Goal: Task Accomplishment & Management: Use online tool/utility

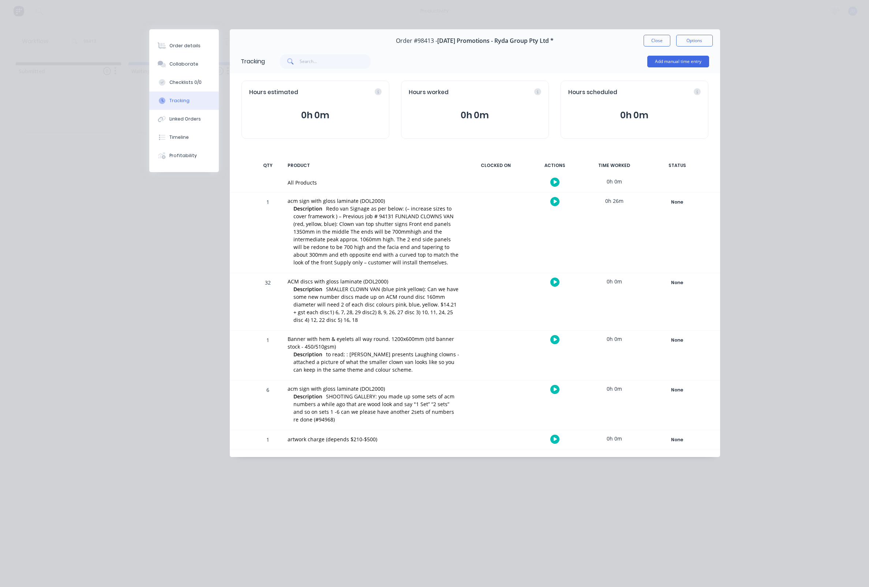
scroll to position [0, 0]
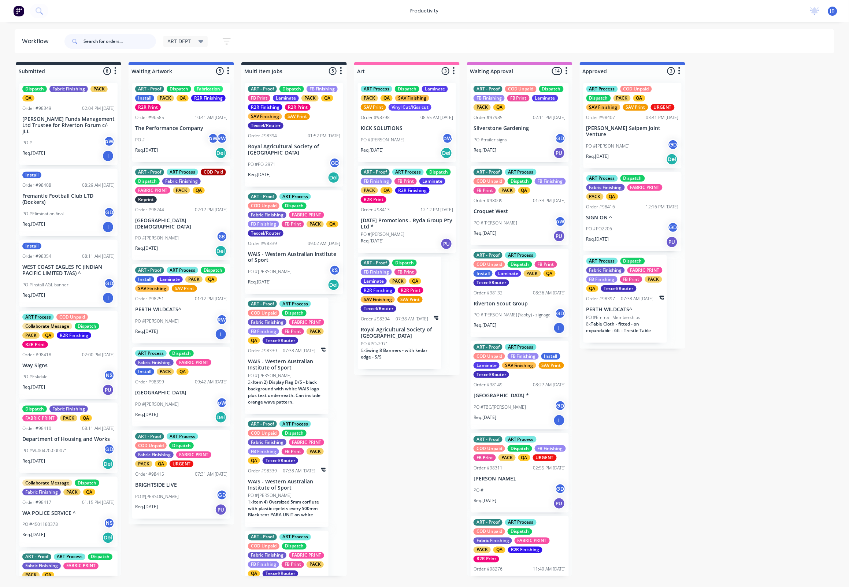
click at [91, 40] on input "text" at bounding box center [119, 41] width 72 height 15
click at [97, 40] on input "text" at bounding box center [119, 41] width 72 height 15
type input "98413"
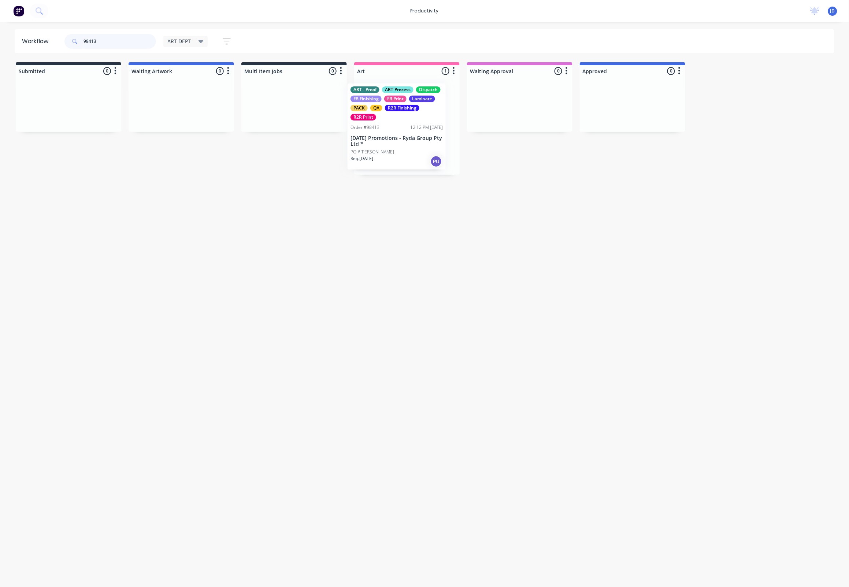
drag, startPoint x: 404, startPoint y: 134, endPoint x: 382, endPoint y: 134, distance: 22.3
click at [382, 134] on div "ART - Proof ART Process Dispatch FB Finishing FB Print Laminate PACK QA R2R Fin…" at bounding box center [406, 126] width 105 height 98
click at [397, 147] on div "ART - Proof ART Process Dispatch FB Finishing FB Print Laminate PACK QA R2R Fin…" at bounding box center [406, 126] width 105 height 98
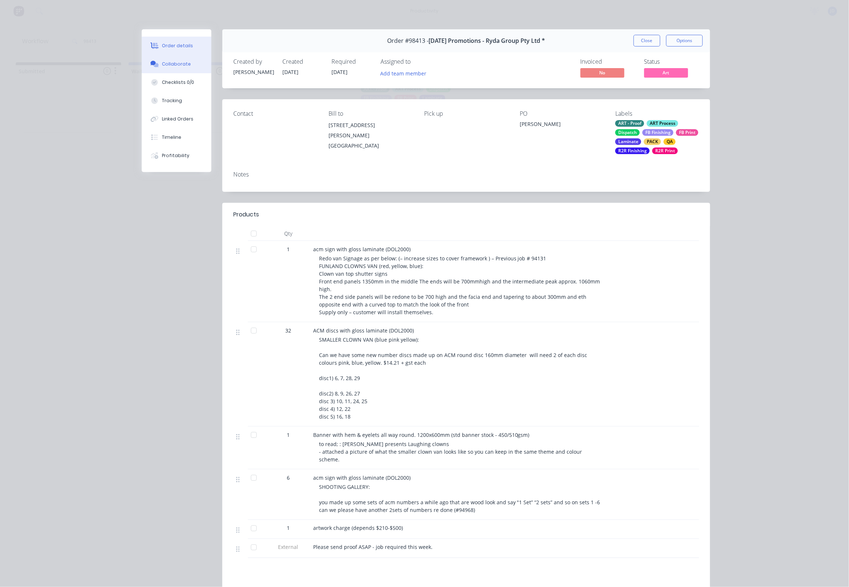
click at [177, 71] on button "Collaborate" at bounding box center [177, 64] width 70 height 18
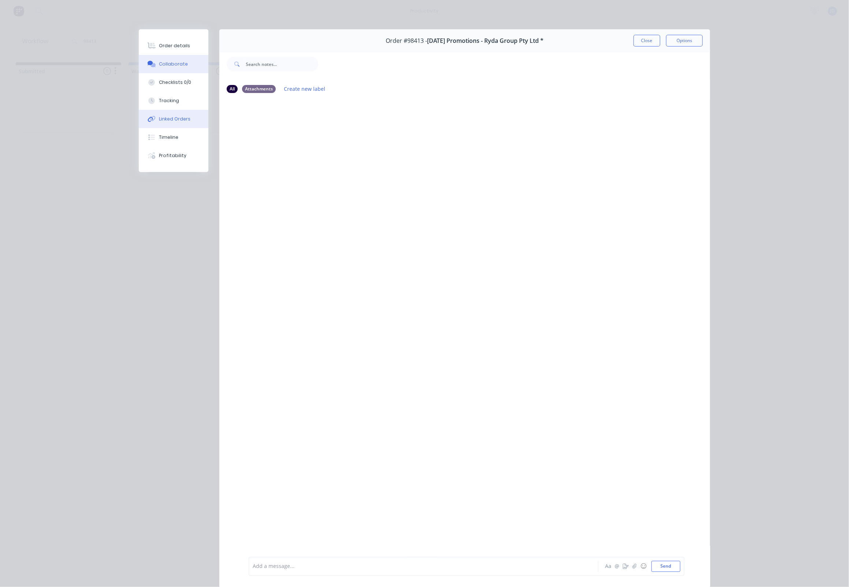
click at [177, 120] on div "Linked Orders" at bounding box center [174, 119] width 31 height 7
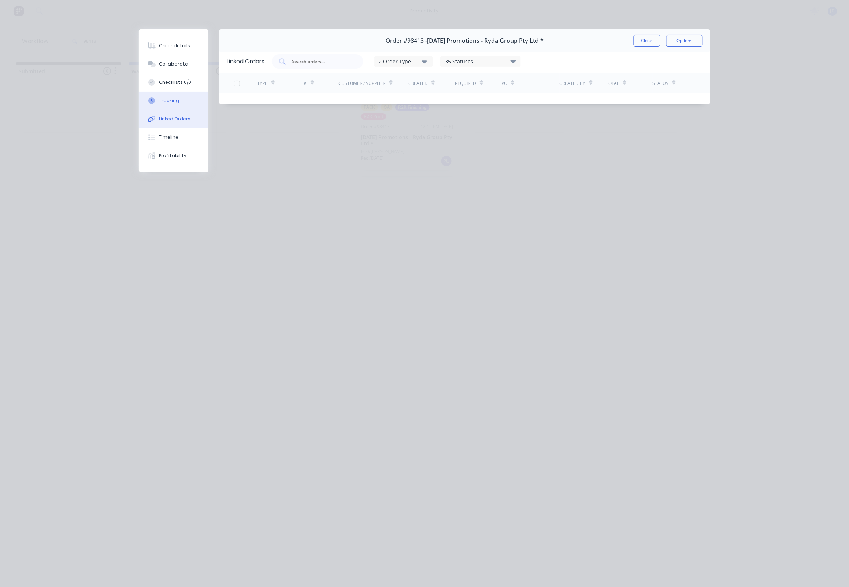
click at [174, 104] on div "Tracking" at bounding box center [169, 100] width 20 height 7
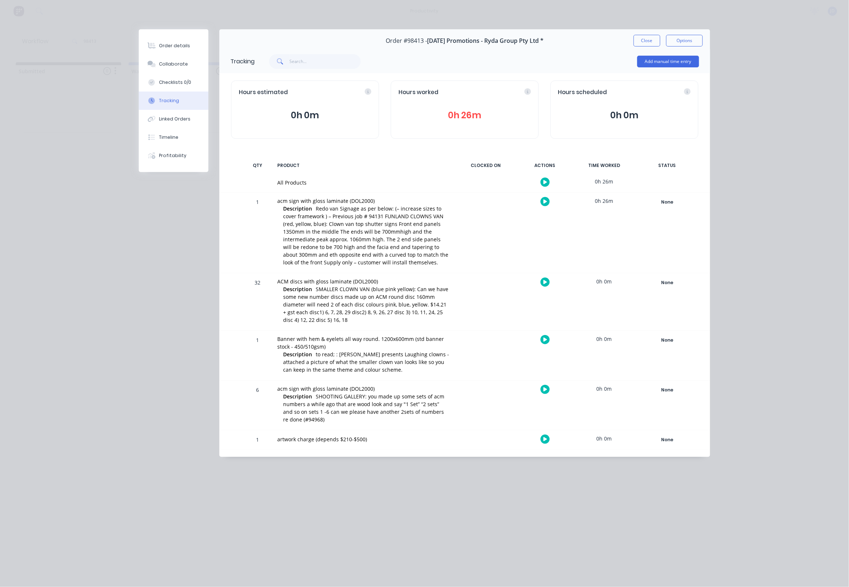
click at [543, 200] on icon "button" at bounding box center [545, 201] width 4 height 5
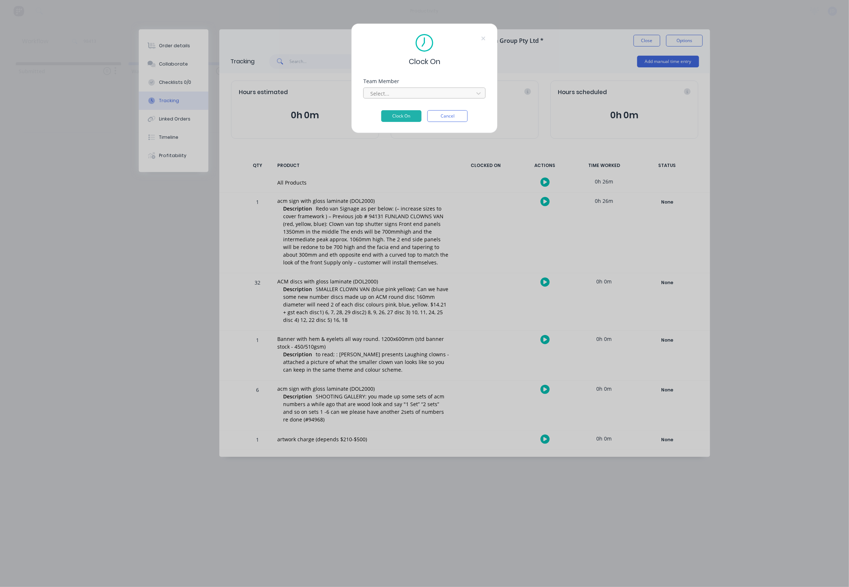
click at [379, 97] on div "Select..." at bounding box center [419, 94] width 99 height 8
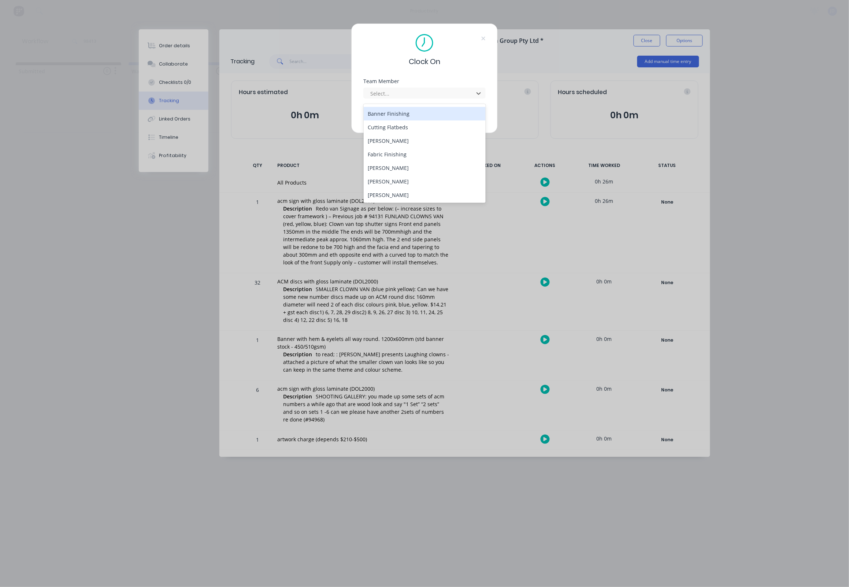
scroll to position [39, 0]
click at [384, 181] on div "[PERSON_NAME]" at bounding box center [425, 182] width 122 height 14
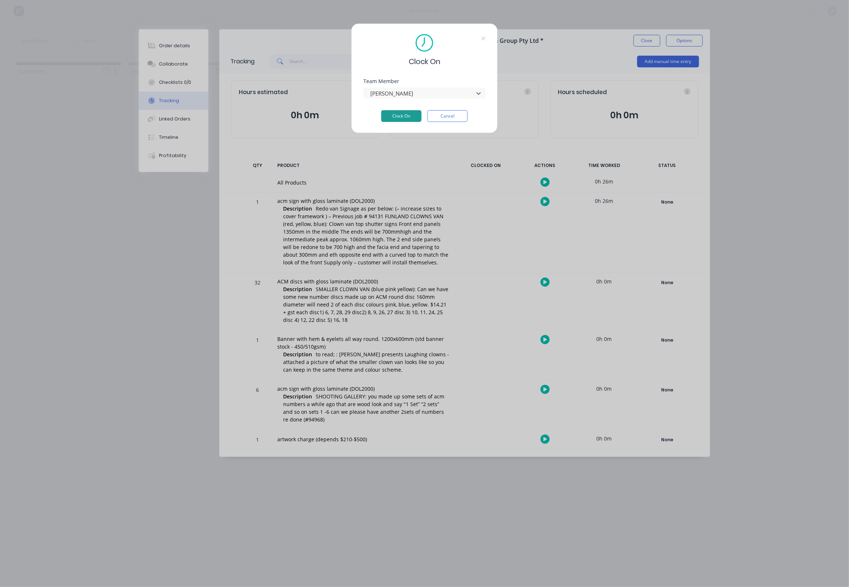
click at [399, 117] on button "Clock On" at bounding box center [401, 116] width 40 height 12
